Goal: Task Accomplishment & Management: Complete application form

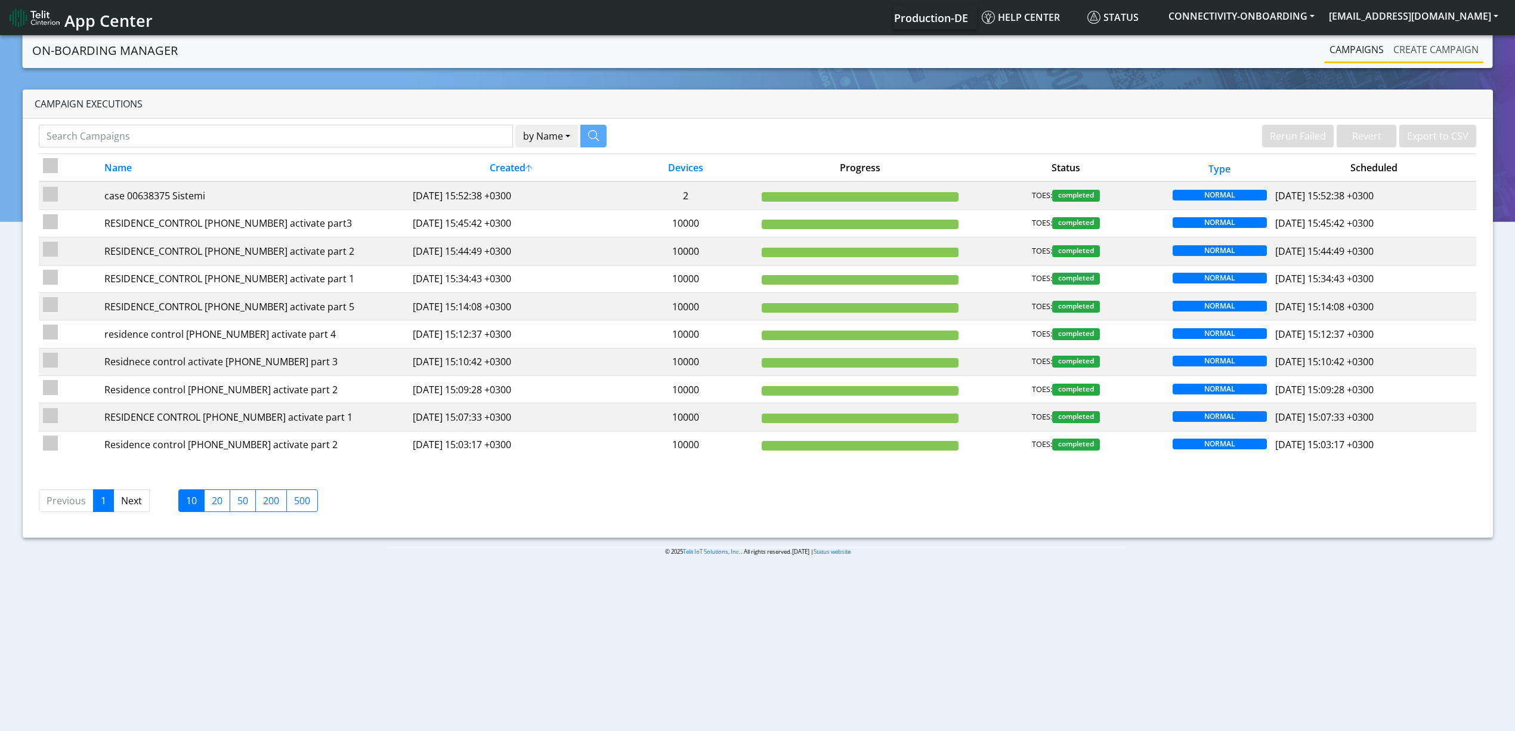
click at [1403, 58] on link "Create campaign" at bounding box center [1435, 50] width 95 height 24
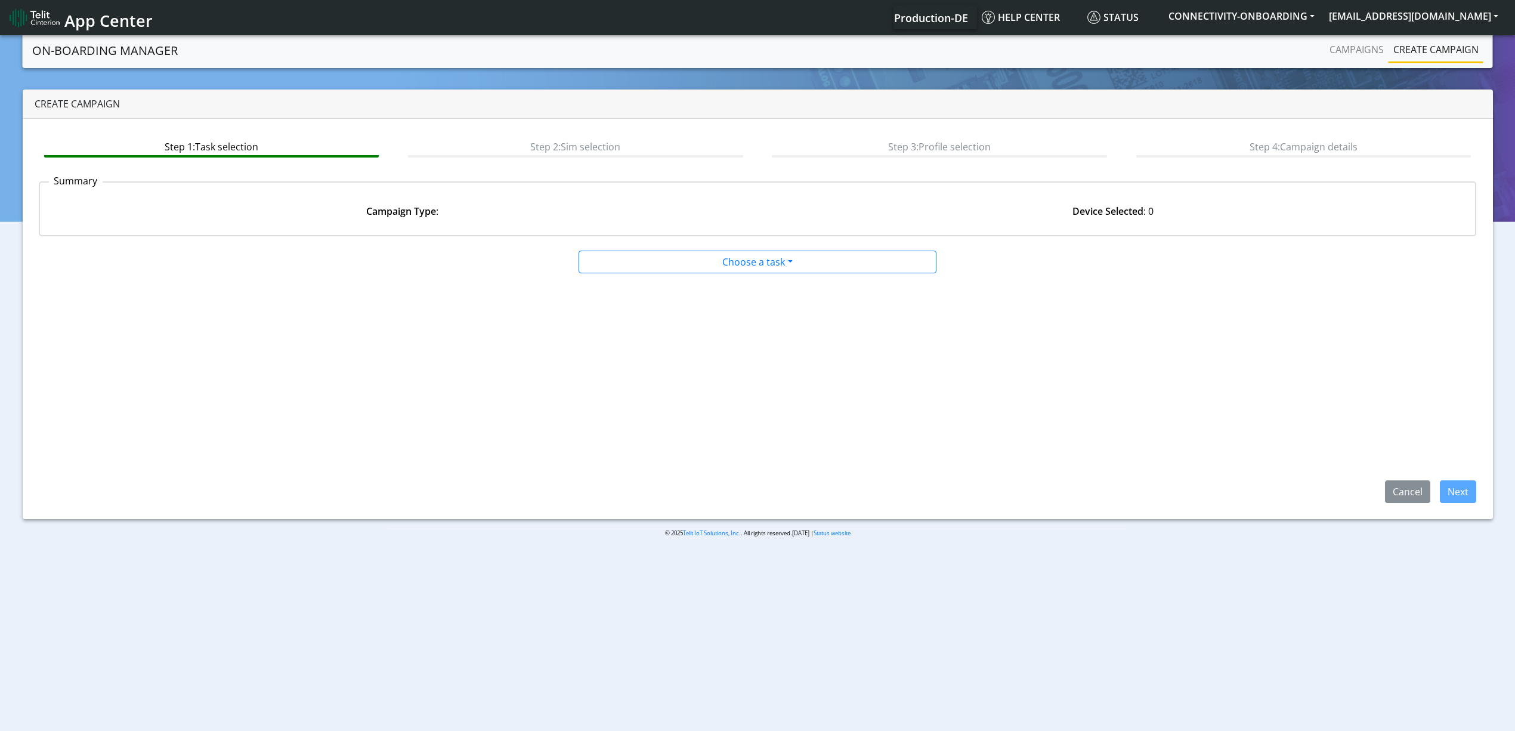
click at [741, 241] on app-summary "Summary Campaign Type : Device Selected : 0" at bounding box center [758, 208] width 1438 height 73
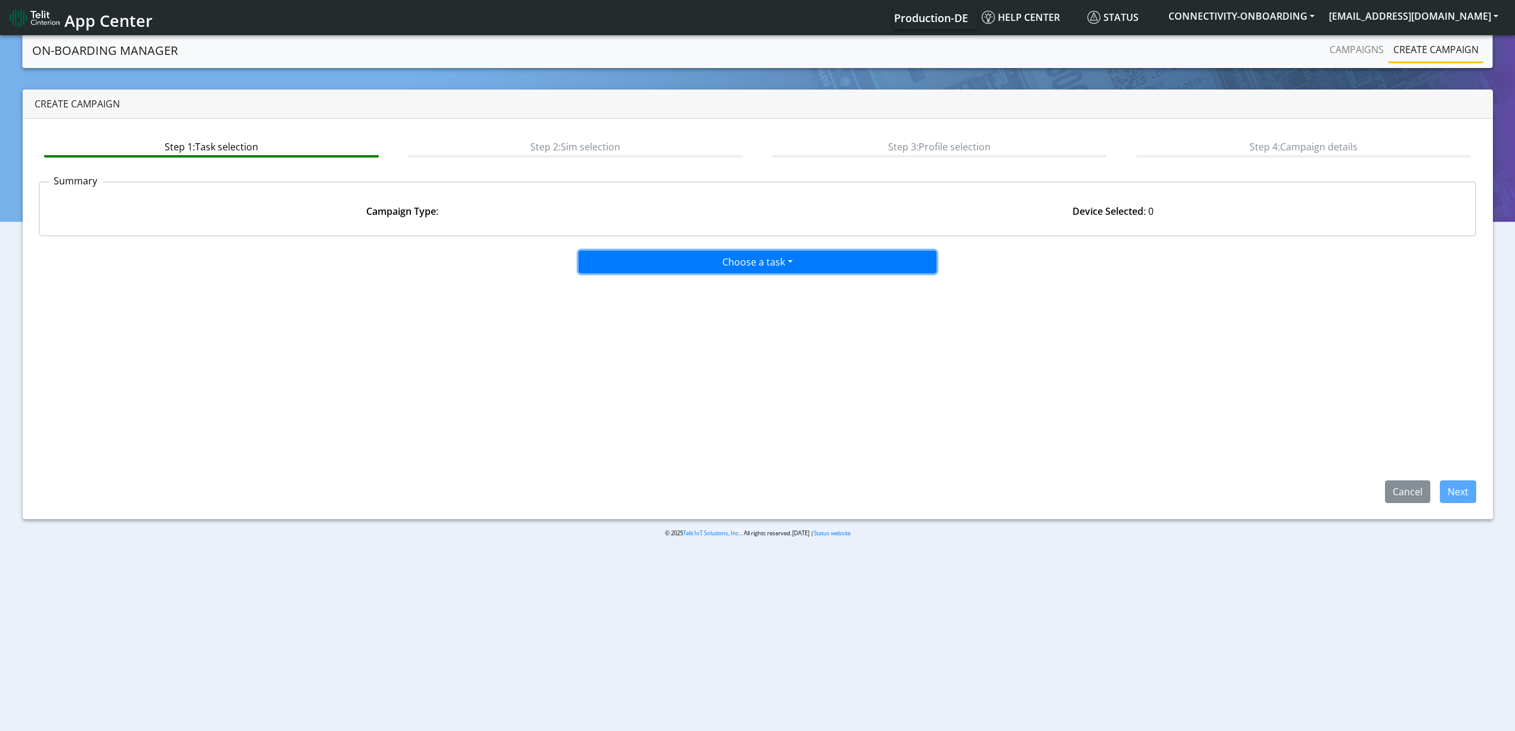
click at [735, 256] on button "Choose a task" at bounding box center [758, 261] width 358 height 23
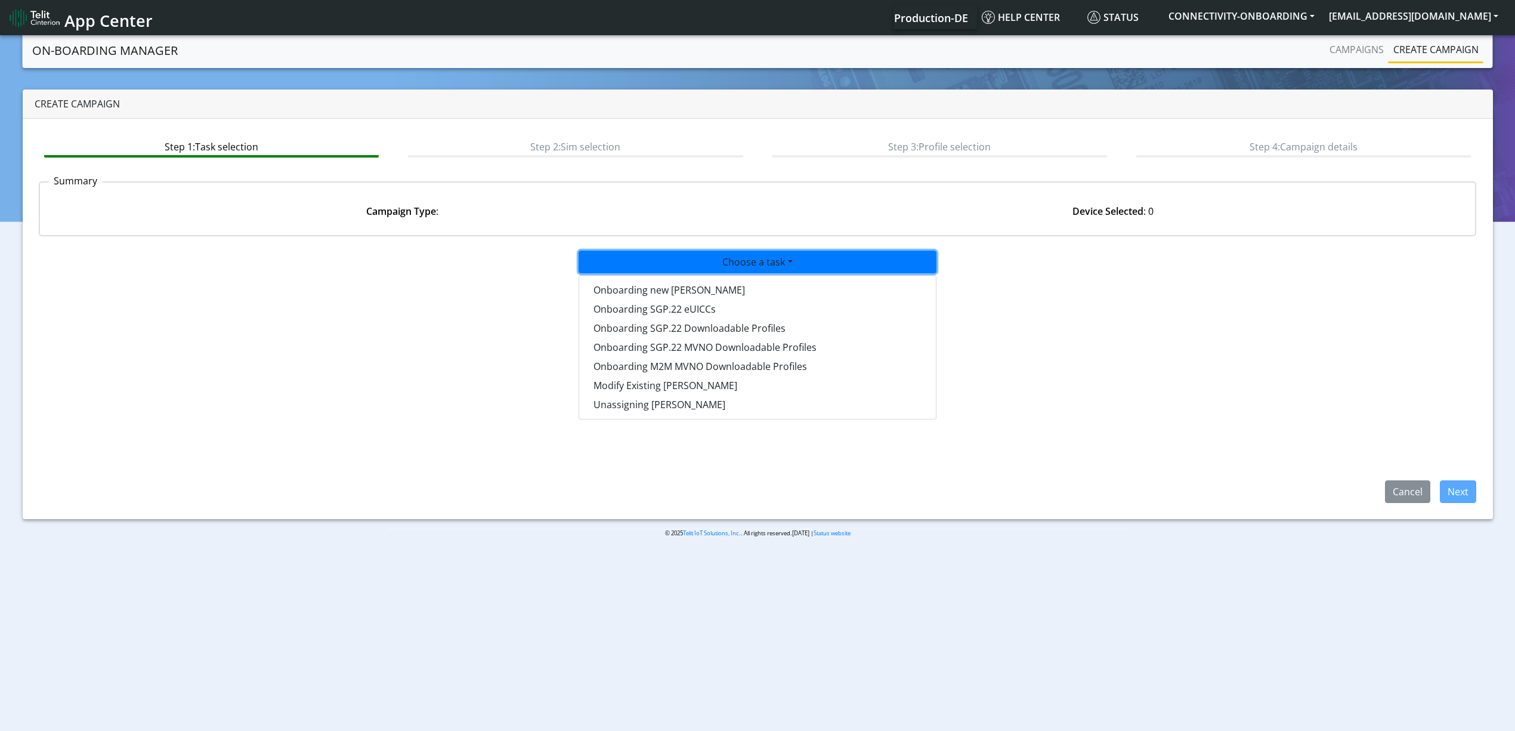
click at [717, 289] on tasktoes-dropdown "Onboarding new [PERSON_NAME]" at bounding box center [757, 289] width 357 height 19
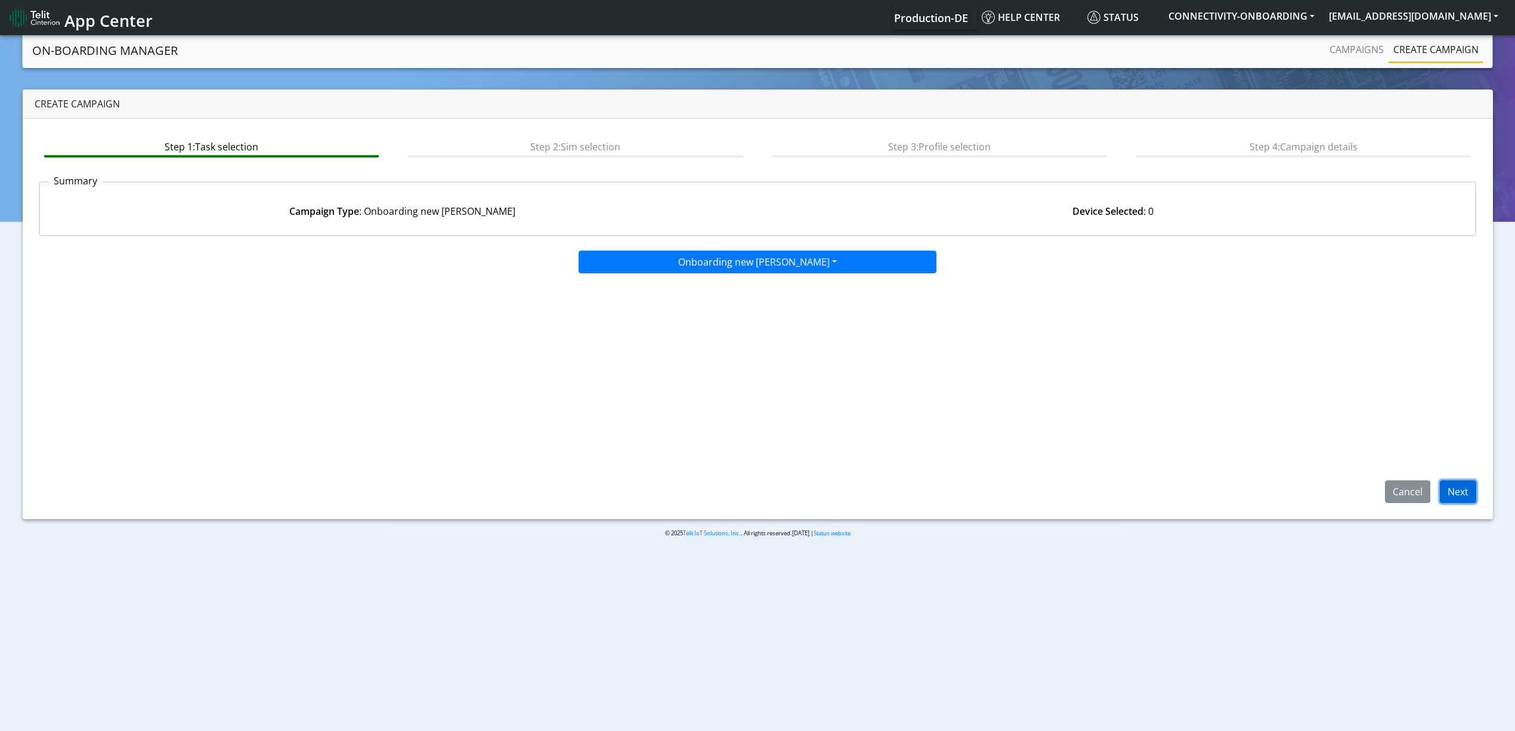
click at [1467, 491] on button "Next" at bounding box center [1458, 491] width 36 height 23
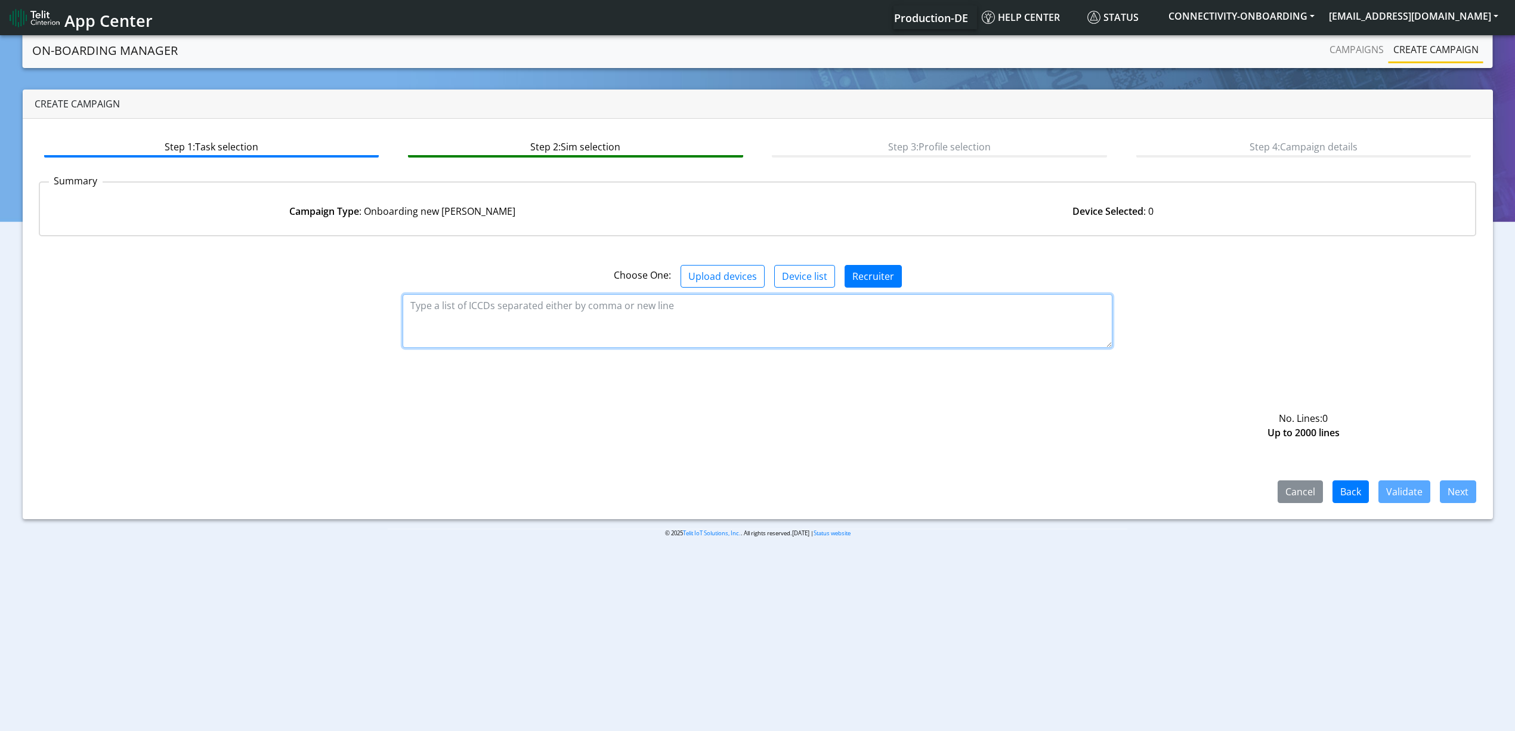
click at [465, 301] on textarea at bounding box center [758, 321] width 710 height 54
paste textarea "89358151000001092801 89358151000001076416 89358151000001044539 8935815100000103…"
click at [1413, 491] on button "Validate" at bounding box center [1404, 491] width 52 height 23
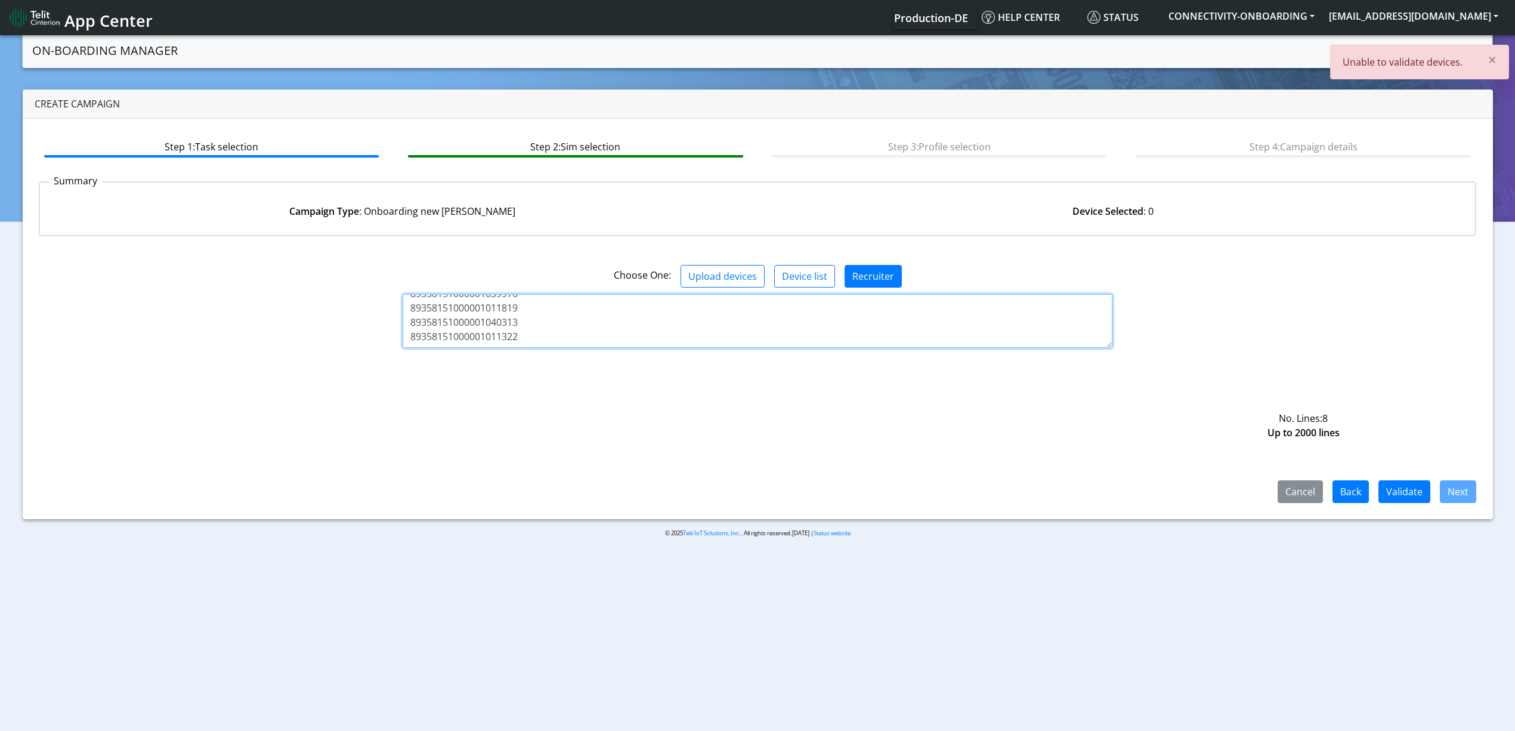
click at [557, 330] on textarea "89358151000001092801 89358151000001076416 89358151000001044539 8935815100000103…" at bounding box center [758, 321] width 710 height 54
click at [1385, 494] on button "Validate" at bounding box center [1404, 491] width 52 height 23
click at [489, 323] on textarea "89358151000001092801 89358151000001076416 89358151000001044539 8935815100000103…" at bounding box center [758, 321] width 710 height 54
click at [533, 327] on textarea "89358151000001092801 89358151000001076416 89358151000001044539 8935815100000103…" at bounding box center [758, 321] width 710 height 54
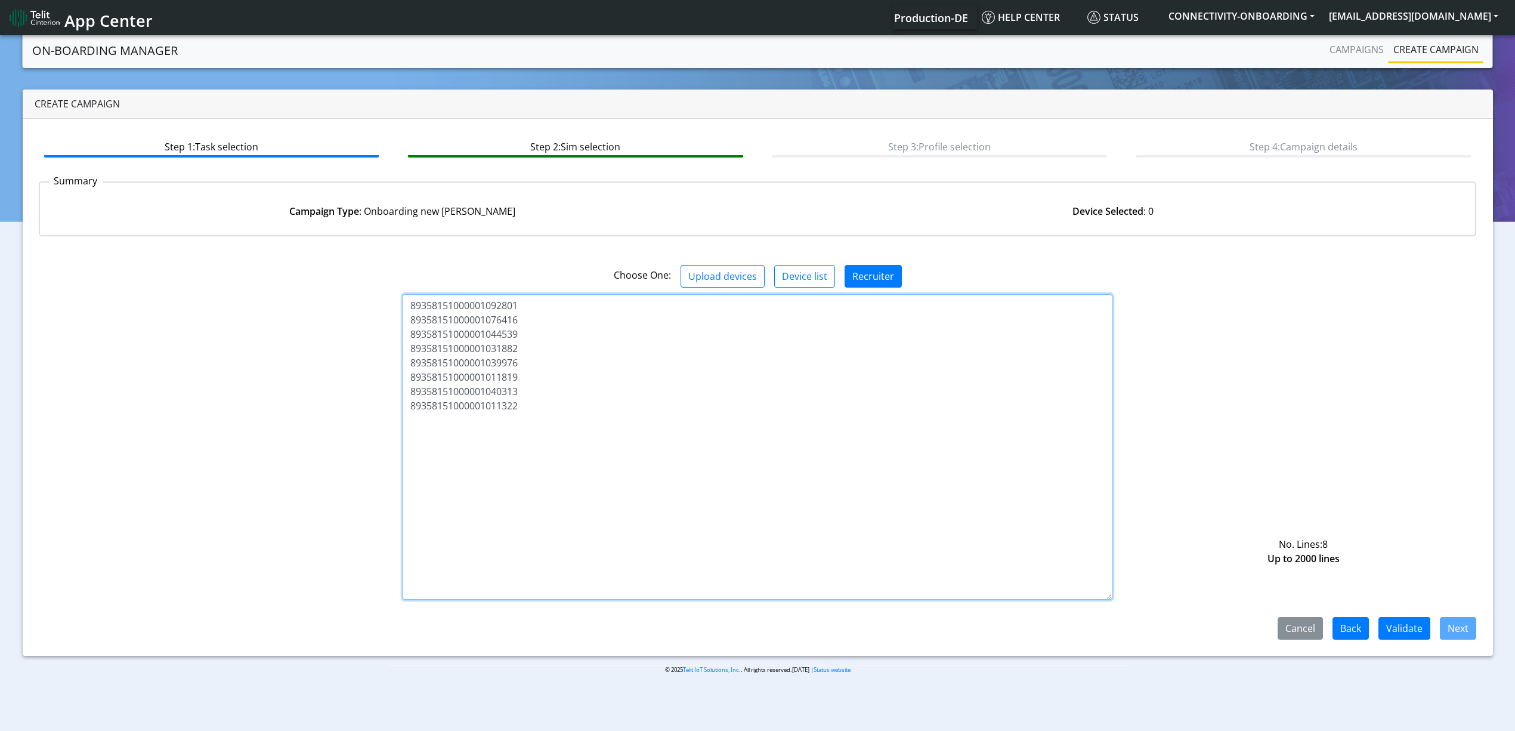
drag, startPoint x: 1110, startPoint y: 342, endPoint x: 1122, endPoint y: 620, distance: 278.8
click at [1122, 599] on div "89358151000001092801 89358151000001076416 89358151000001044539 8935815100000103…" at bounding box center [758, 446] width 1456 height 305
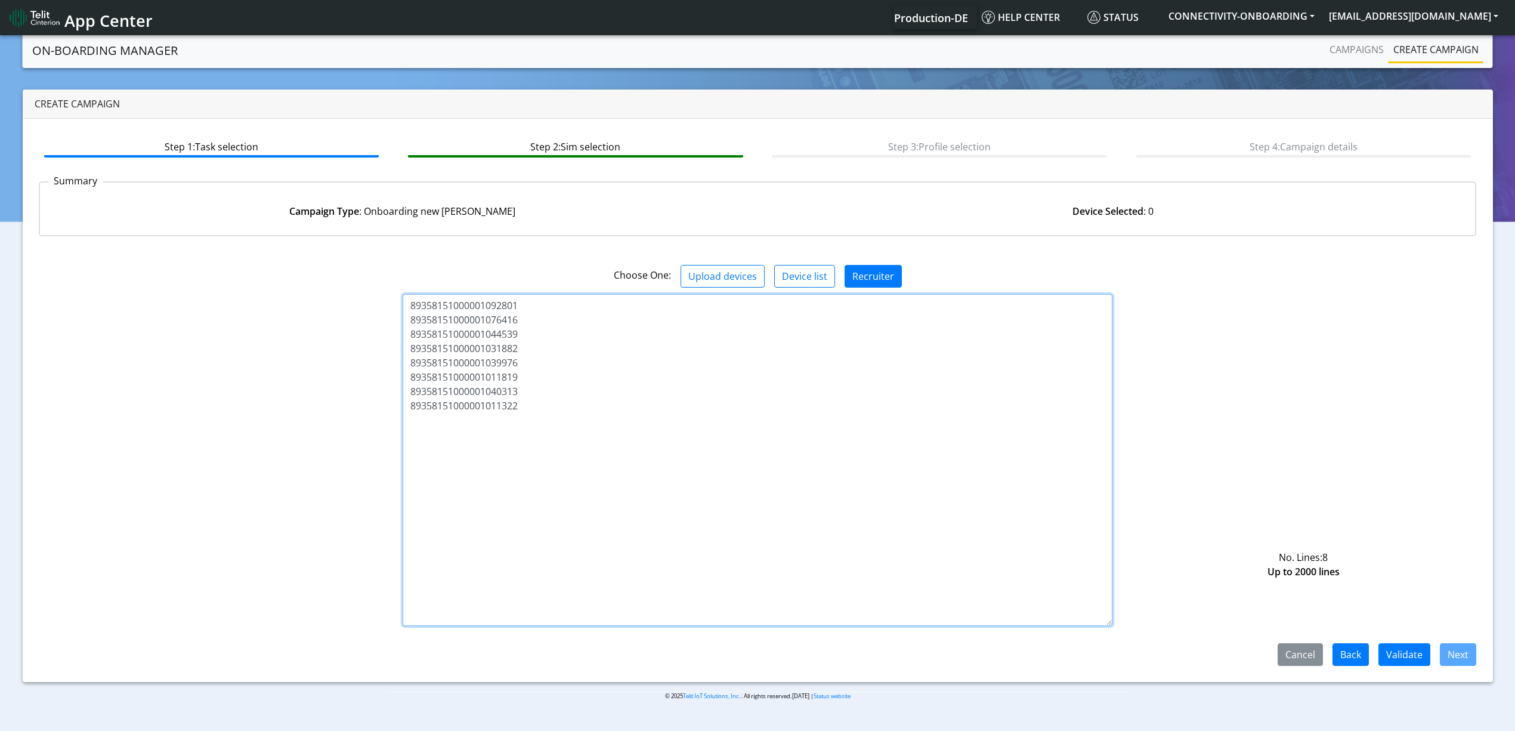
click at [444, 311] on textarea "89358151000001092801 89358151000001076416 89358151000001044539 8935815100000103…" at bounding box center [758, 460] width 710 height 332
click at [421, 313] on textarea "89358151000001092801 89358151000001076416 89358151000001044539 8935815100000103…" at bounding box center [758, 460] width 710 height 332
click at [411, 322] on textarea "89358151000001092801 89358151000001076416 89358151000001044539 8935815100000103…" at bounding box center [758, 460] width 710 height 332
type textarea "89358151000001092801 89358151000001076416 89358151000001044539 8935815100000103…"
click at [1417, 661] on button "Validate" at bounding box center [1404, 654] width 52 height 23
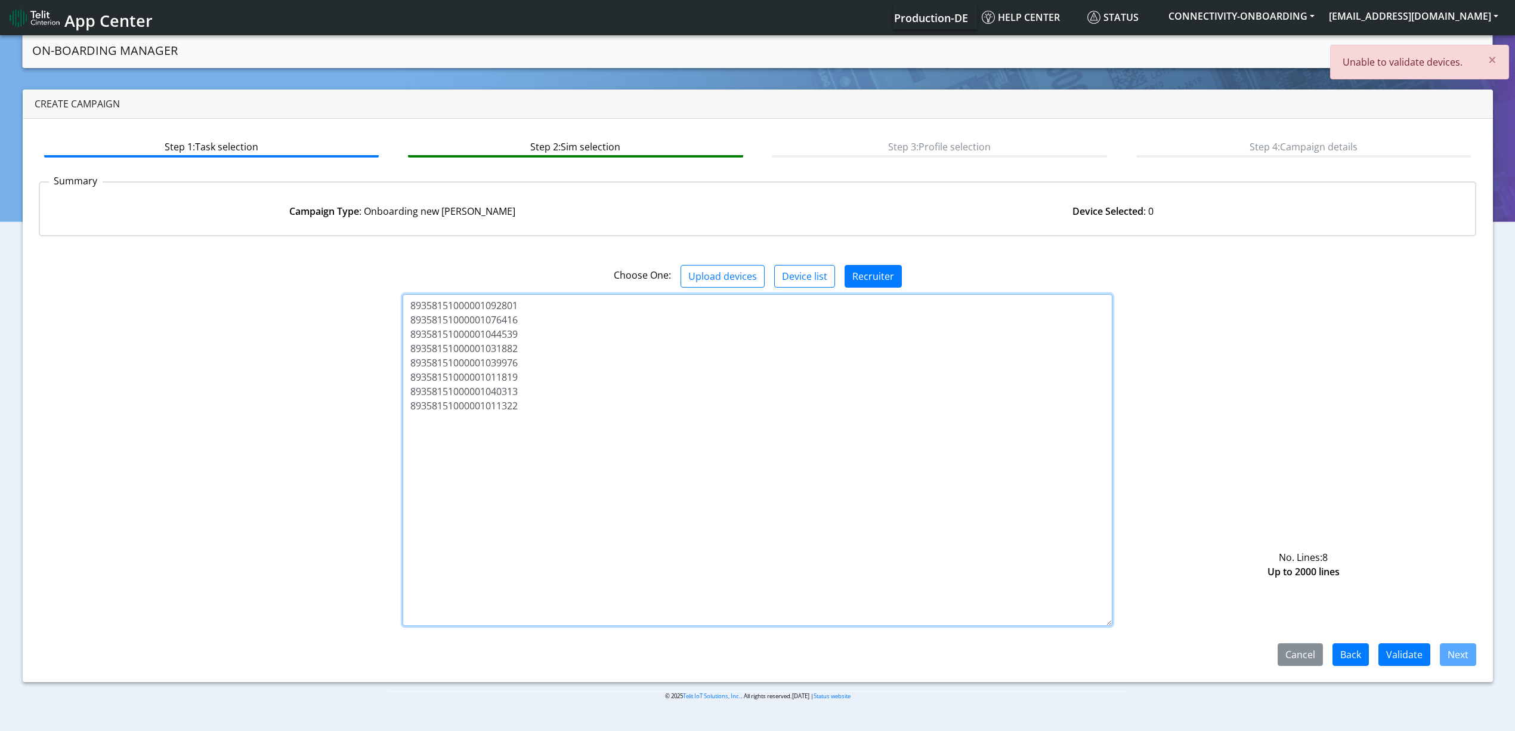
click at [729, 422] on textarea "89358151000001092801 89358151000001076416 89358151000001044539 8935815100000103…" at bounding box center [758, 460] width 710 height 332
click at [1408, 63] on p "Unable to validate devices." at bounding box center [1406, 62] width 128 height 14
click at [632, 422] on textarea "89358151000001092801 89358151000001076416 89358151000001044539 8935815100000103…" at bounding box center [758, 460] width 710 height 332
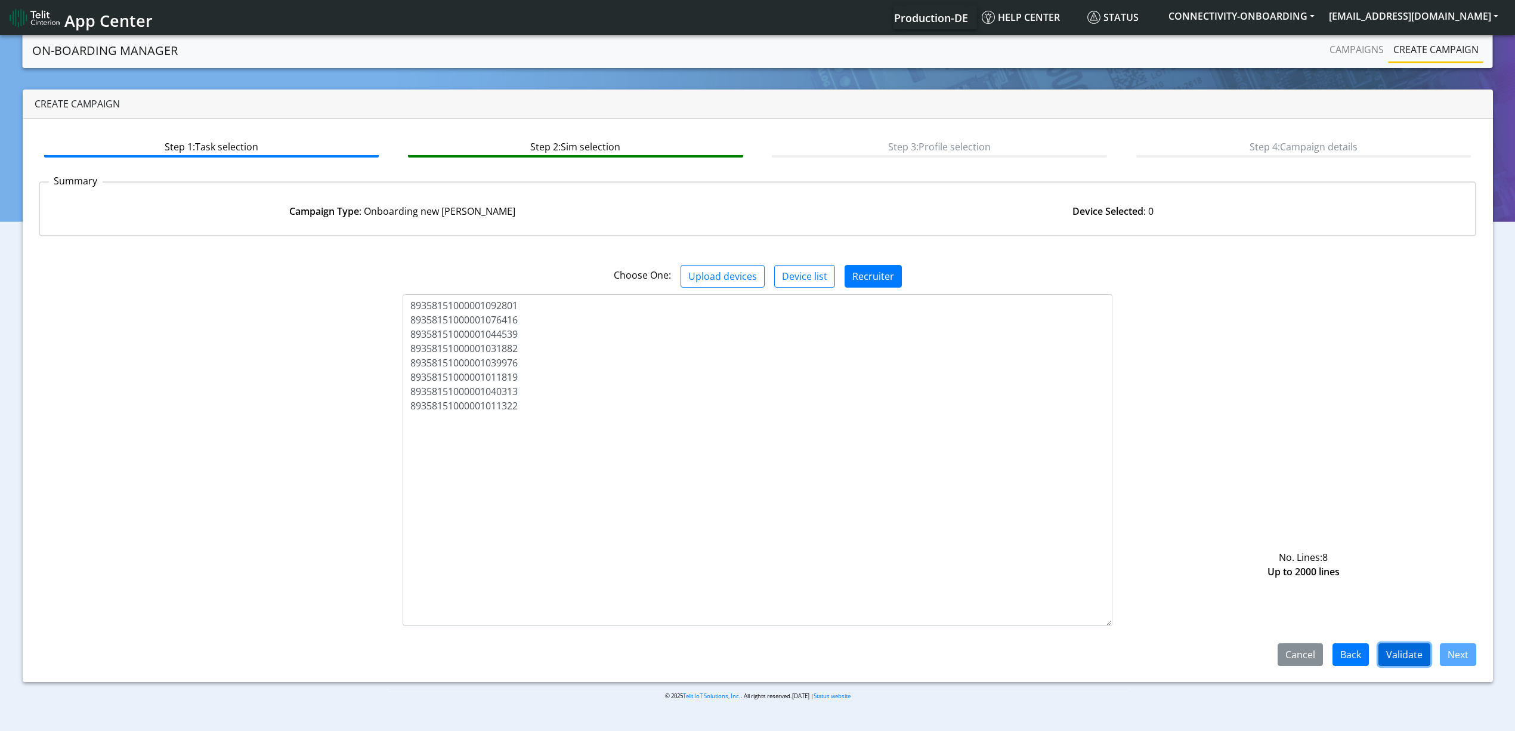
click at [1390, 654] on button "Validate" at bounding box center [1404, 654] width 52 height 23
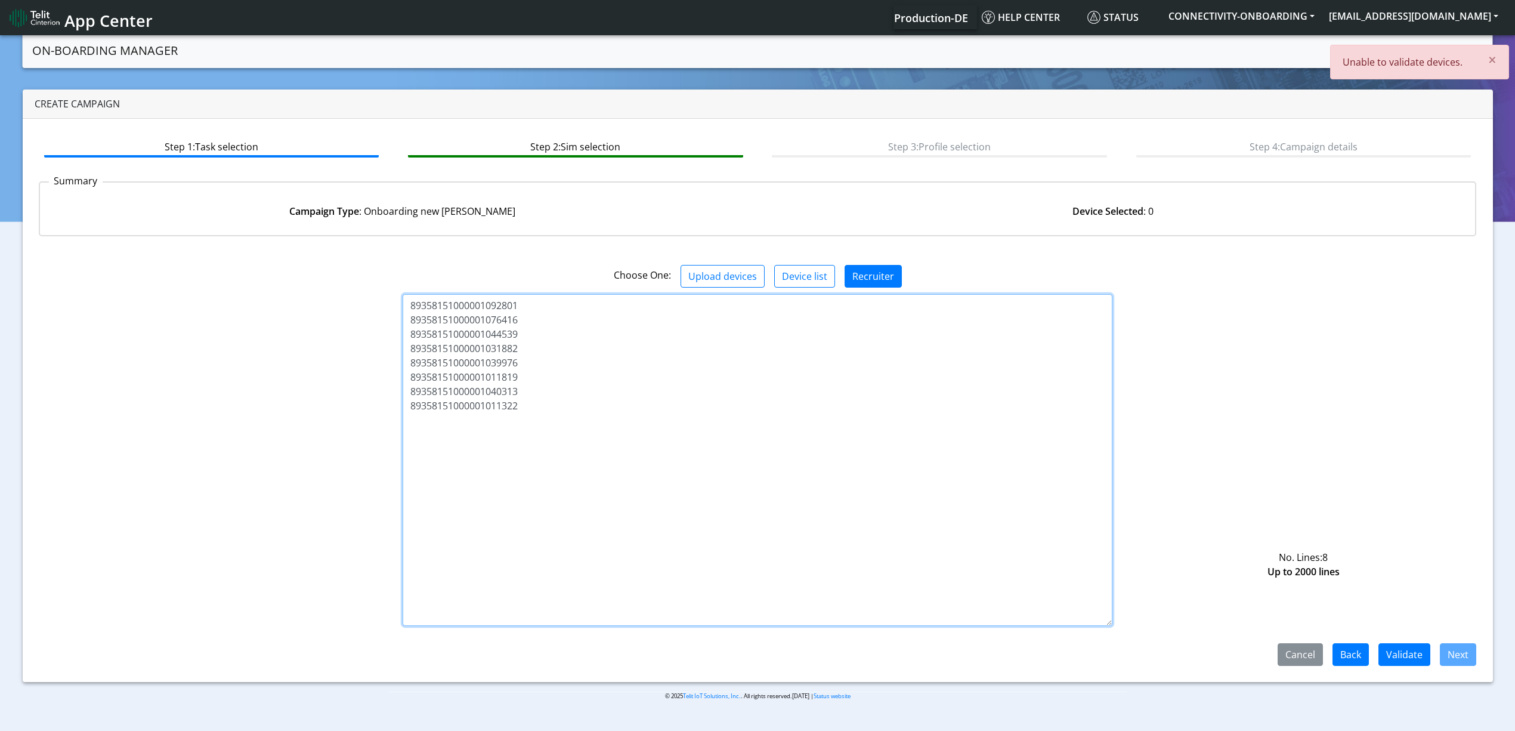
click at [578, 509] on textarea "89358151000001092801 89358151000001076416 89358151000001044539 8935815100000103…" at bounding box center [758, 460] width 710 height 332
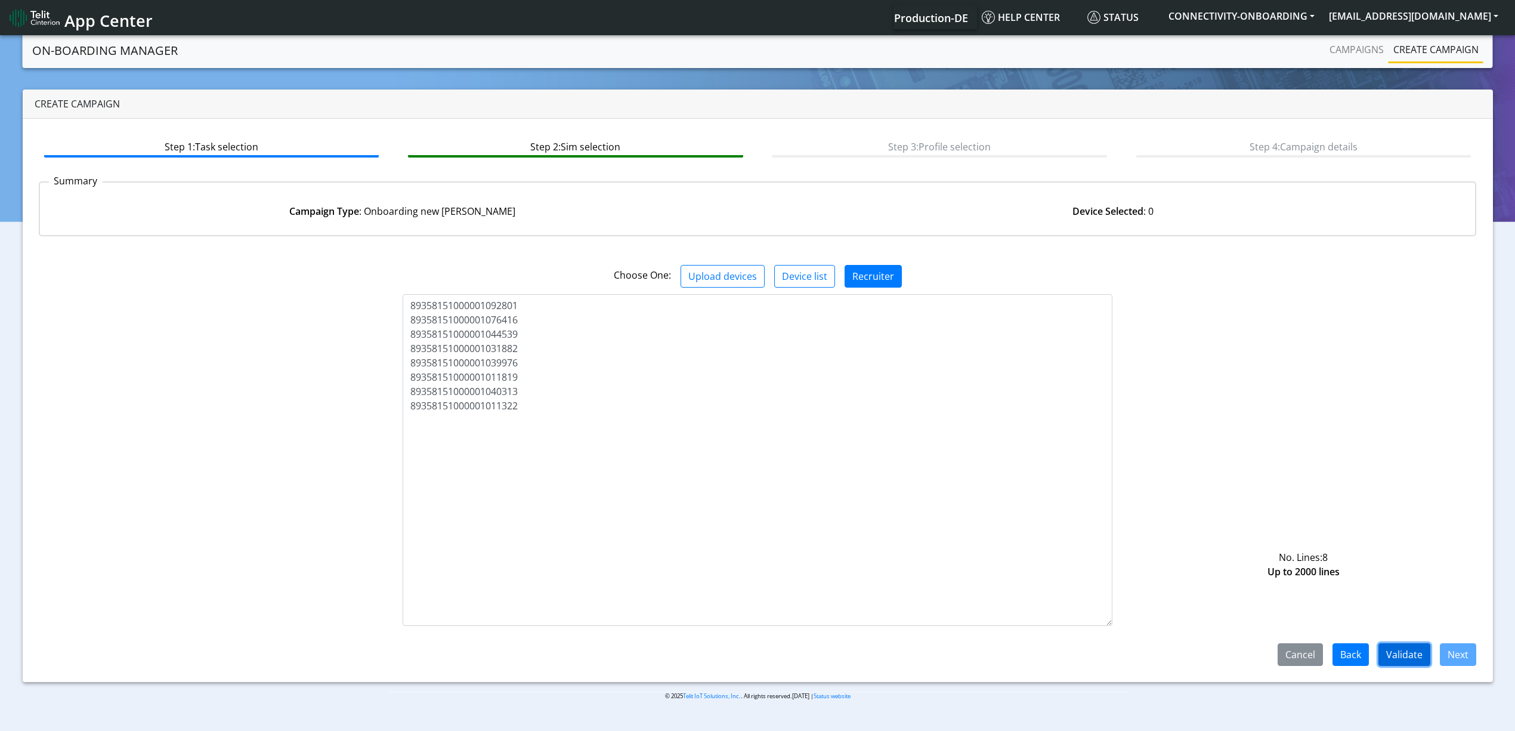
click at [1408, 658] on button "Validate" at bounding box center [1404, 654] width 52 height 23
drag, startPoint x: 573, startPoint y: 410, endPoint x: 258, endPoint y: 230, distance: 362.5
click at [258, 230] on div "Step 1: Task selection Step 2: Sim selection Step 3: Profile selection Step 4: …" at bounding box center [758, 400] width 1470 height 563
click at [996, 491] on textarea "89358151000001092801 89358151000001076416 89358151000001044539 8935815100000103…" at bounding box center [758, 460] width 710 height 332
click at [1394, 646] on button "Validate" at bounding box center [1404, 654] width 52 height 23
